Goal: Task Accomplishment & Management: Use online tool/utility

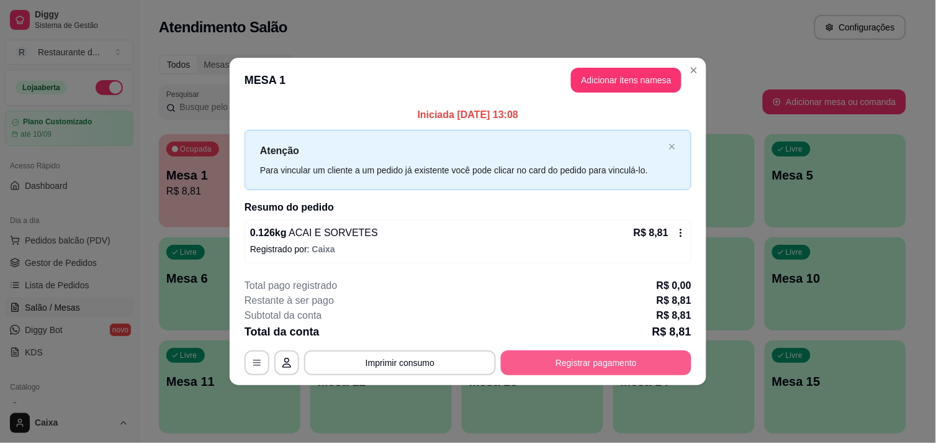
click at [586, 361] on button "Registrar pagamento" at bounding box center [596, 362] width 191 height 25
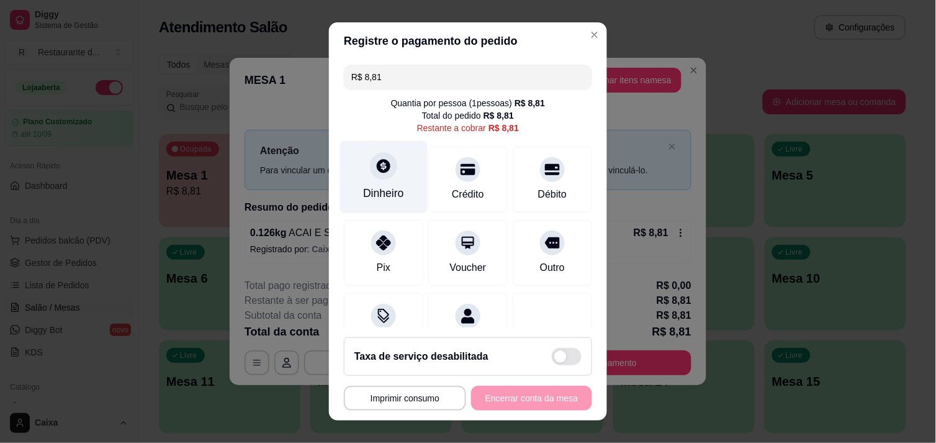
click at [362, 176] on div "Dinheiro" at bounding box center [384, 176] width 88 height 73
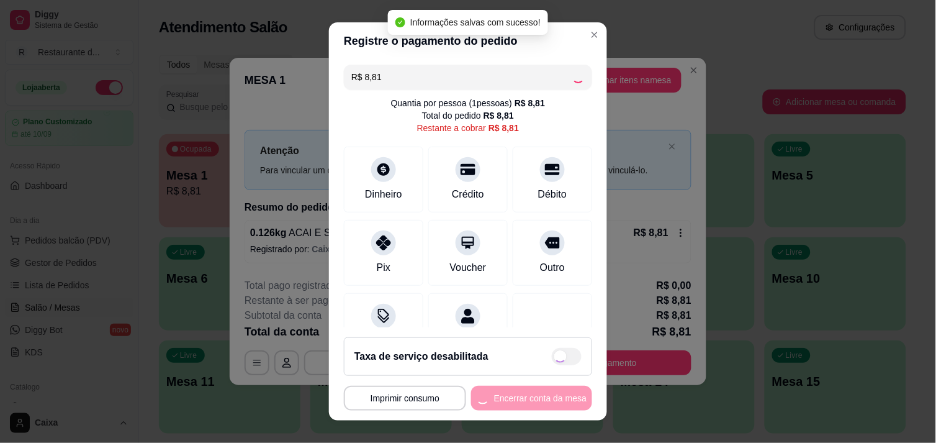
type input "R$ 0,00"
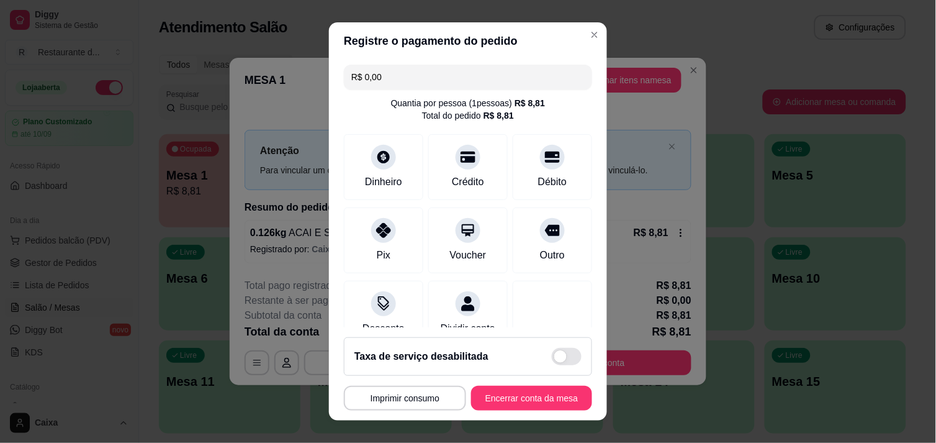
click at [574, 284] on div "R$ 0,00 Quantia por pessoa ( 1 pessoas) R$ 8,81 Total do pedido R$ 8,81 Dinheir…" at bounding box center [468, 194] width 278 height 268
click at [536, 392] on button "Encerrar conta da mesa" at bounding box center [531, 398] width 117 height 24
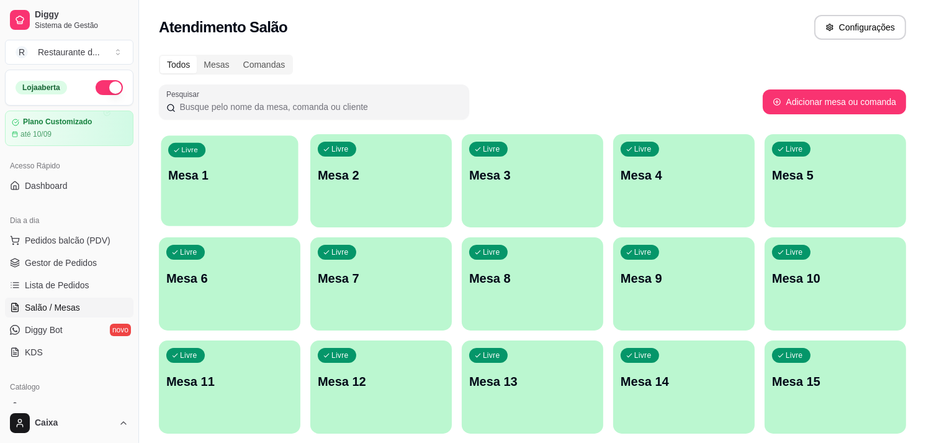
click at [279, 218] on div "button" at bounding box center [229, 218] width 137 height 14
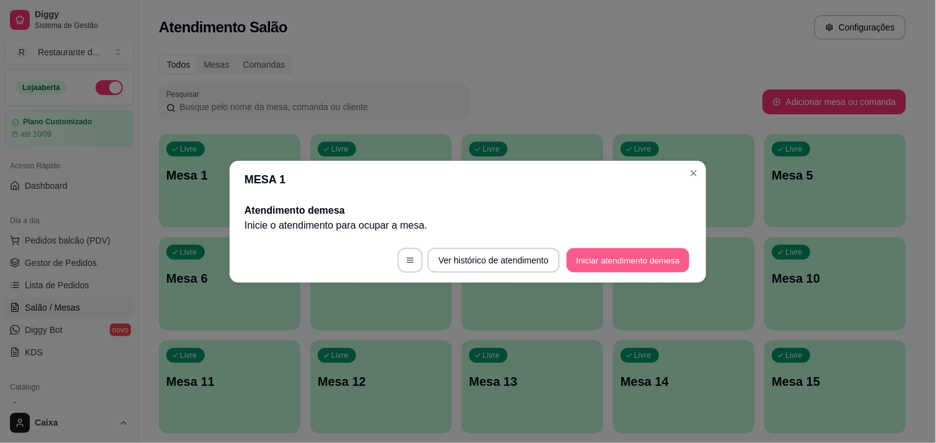
click at [574, 267] on button "Iniciar atendimento de mesa" at bounding box center [628, 260] width 123 height 24
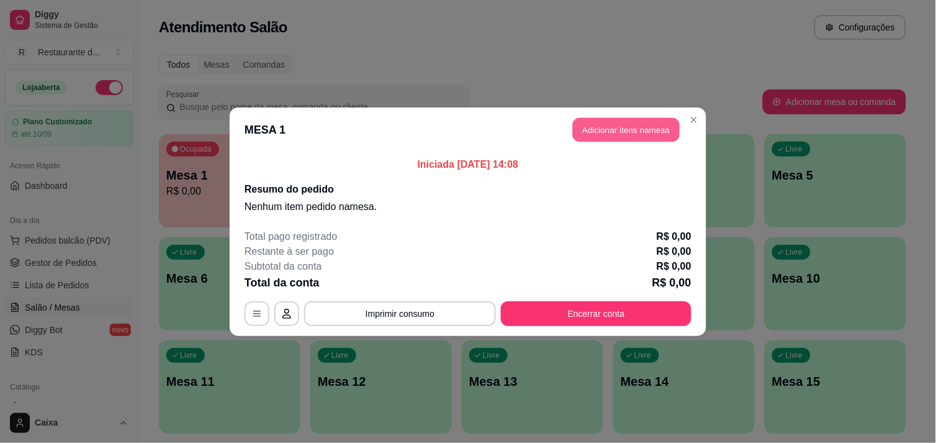
click at [628, 125] on button "Adicionar itens na mesa" at bounding box center [626, 129] width 107 height 24
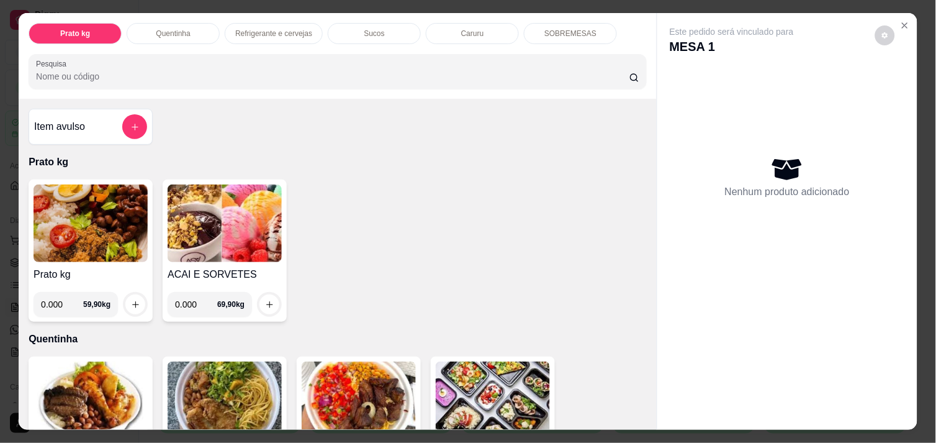
click at [194, 301] on input "0.000" at bounding box center [196, 304] width 42 height 25
type input "0.198"
click at [260, 300] on button "increase-product-quantity" at bounding box center [269, 304] width 19 height 19
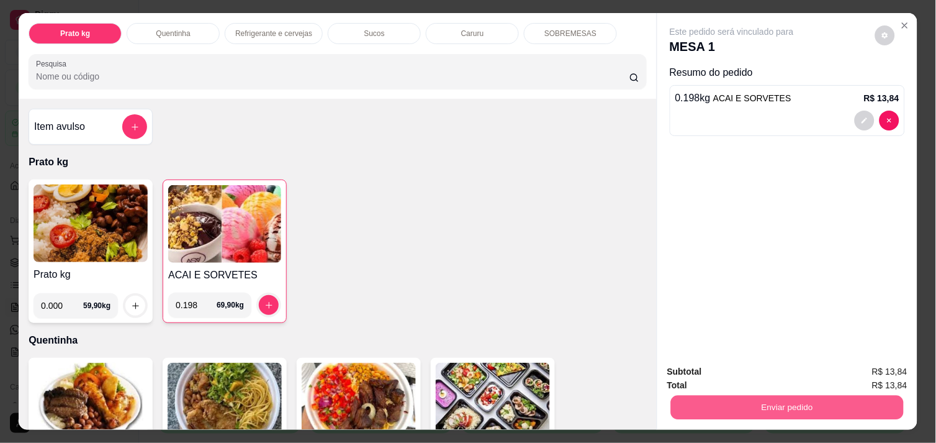
click at [720, 404] on button "Enviar pedido" at bounding box center [787, 407] width 233 height 24
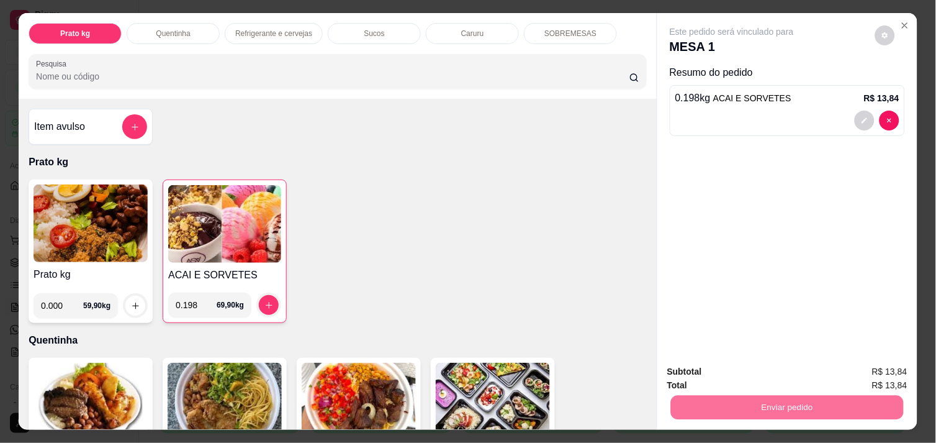
click at [736, 373] on button "Não registrar e enviar pedido" at bounding box center [746, 371] width 125 height 23
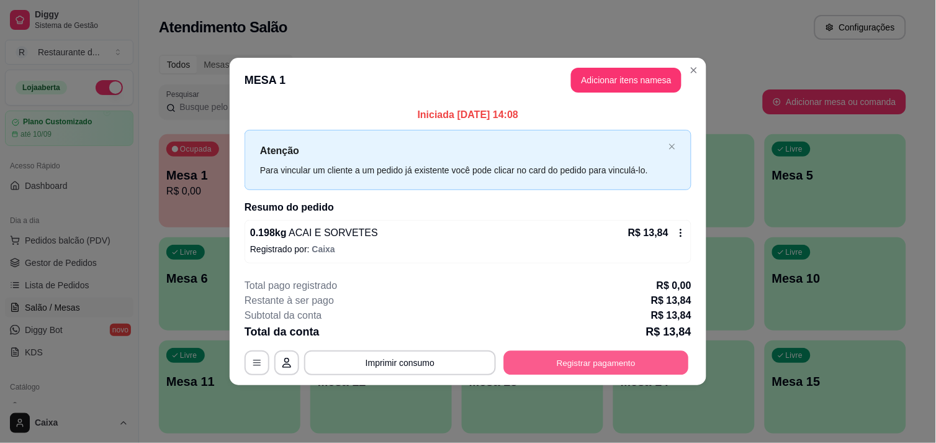
click at [611, 365] on button "Registrar pagamento" at bounding box center [596, 363] width 185 height 24
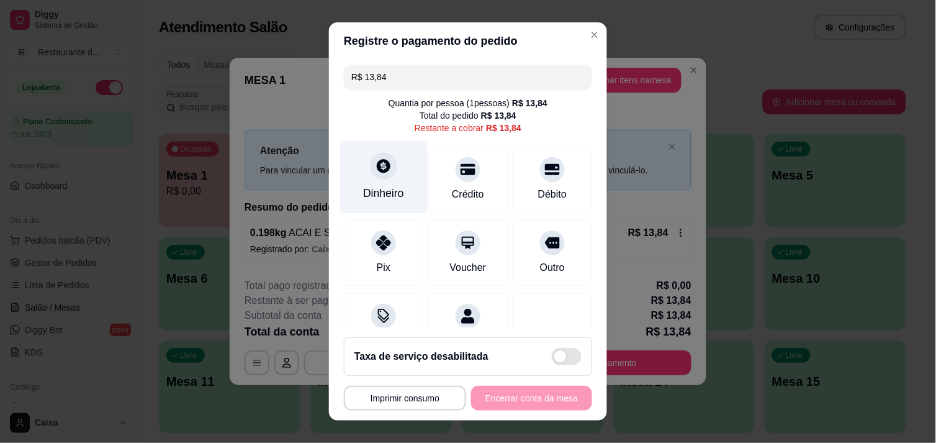
click at [379, 168] on icon at bounding box center [384, 166] width 14 height 14
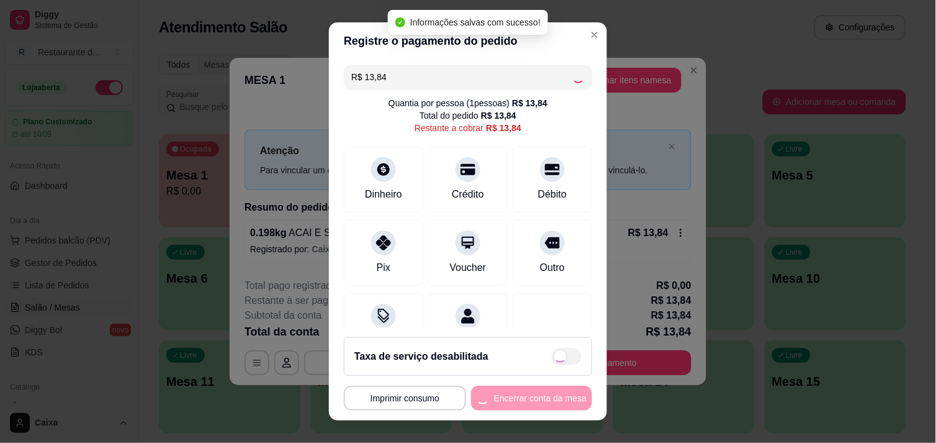
type input "R$ 0,00"
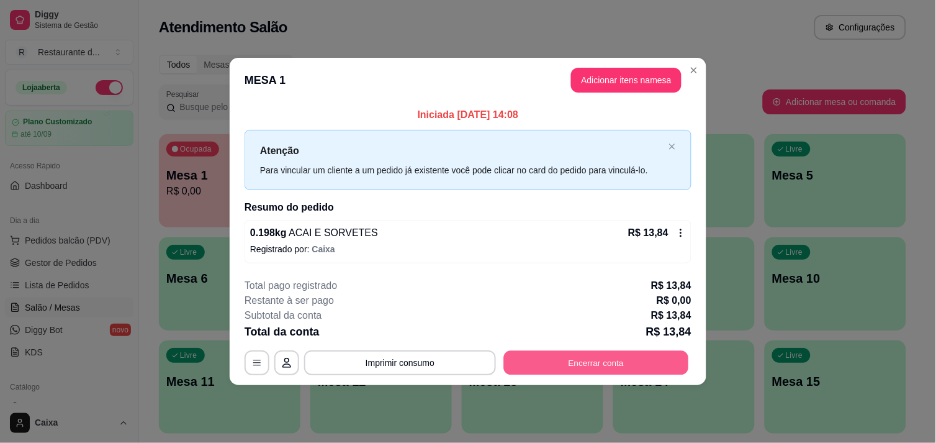
click at [636, 351] on button "Encerrar conta" at bounding box center [596, 363] width 185 height 24
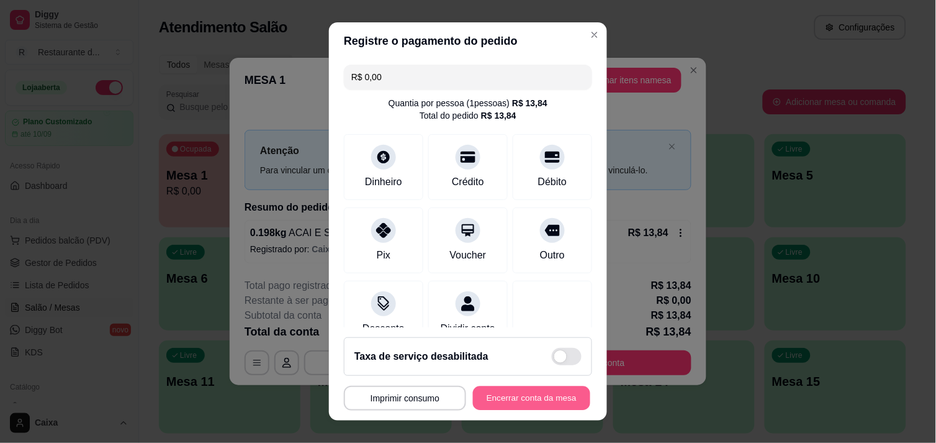
click at [536, 394] on button "Encerrar conta da mesa" at bounding box center [531, 398] width 117 height 24
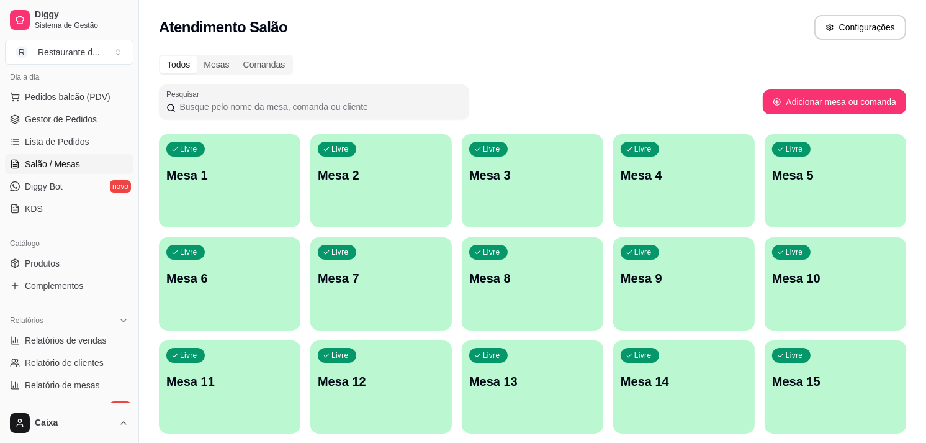
scroll to position [165, 0]
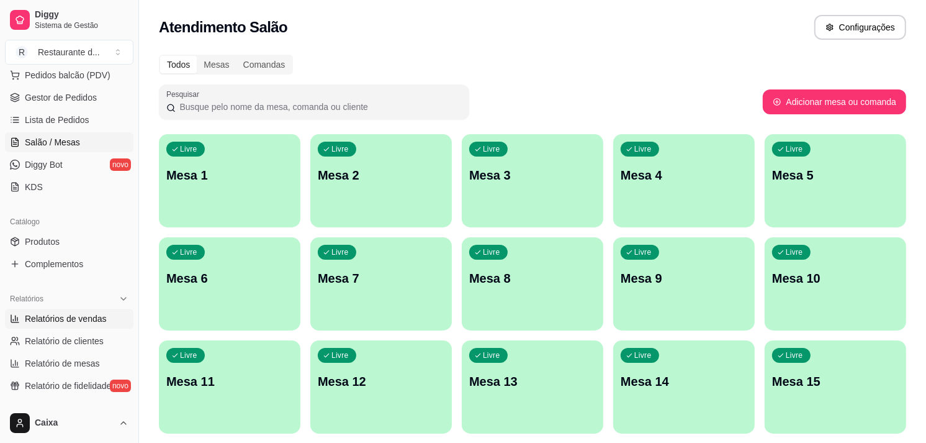
click at [98, 320] on span "Relatórios de vendas" at bounding box center [66, 318] width 82 height 12
select select "ALL"
select select "0"
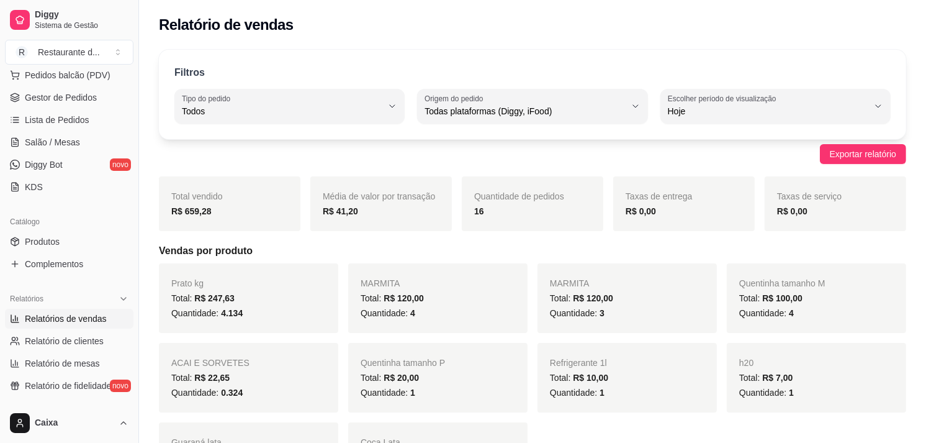
click at [646, 377] on div "Total: R$ 10,00" at bounding box center [627, 377] width 155 height 15
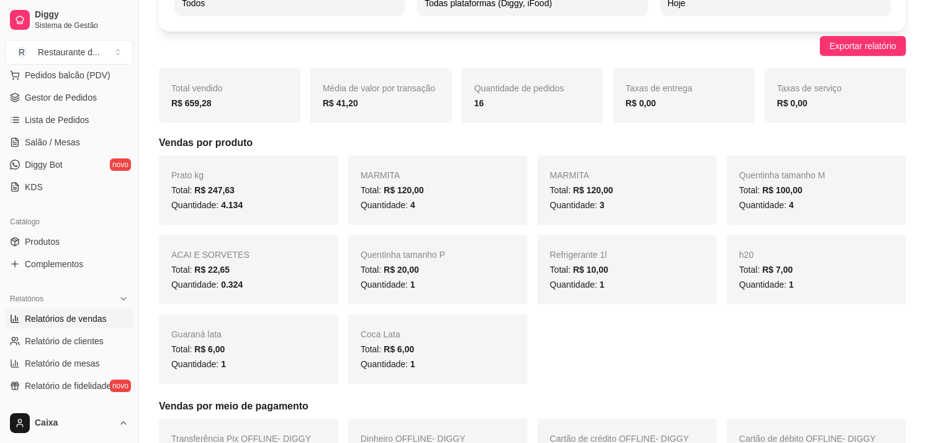
scroll to position [110, 0]
